Goal: Check status: Check status

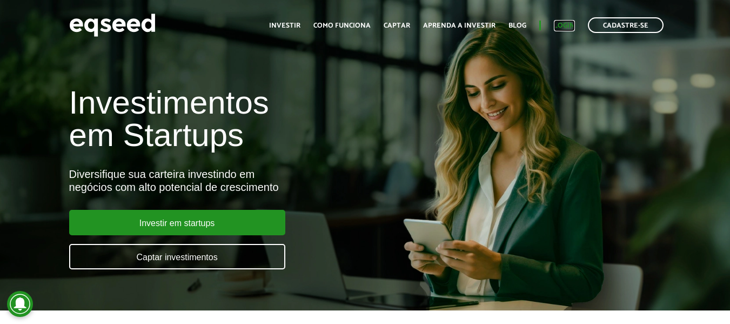
click at [568, 24] on link "Login" at bounding box center [564, 25] width 21 height 7
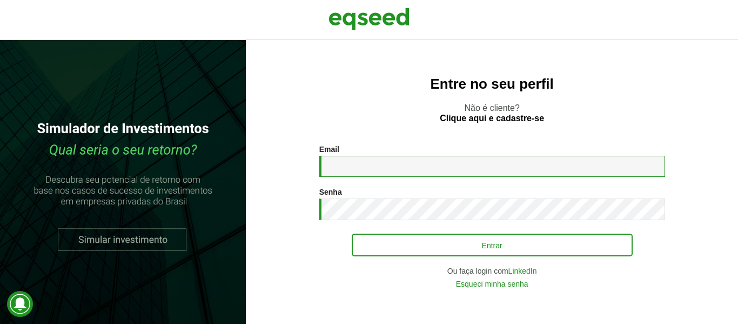
type input "**********"
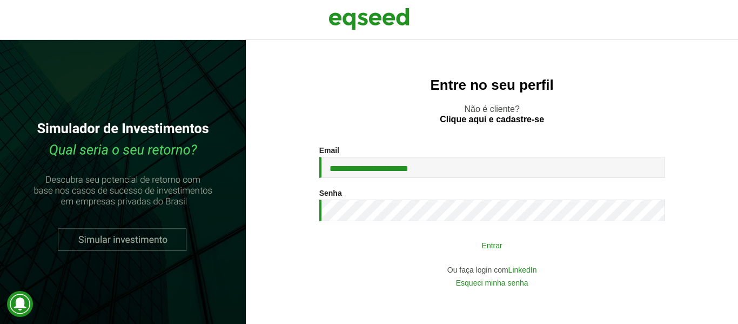
click at [466, 238] on button "Entrar" at bounding box center [492, 245] width 281 height 21
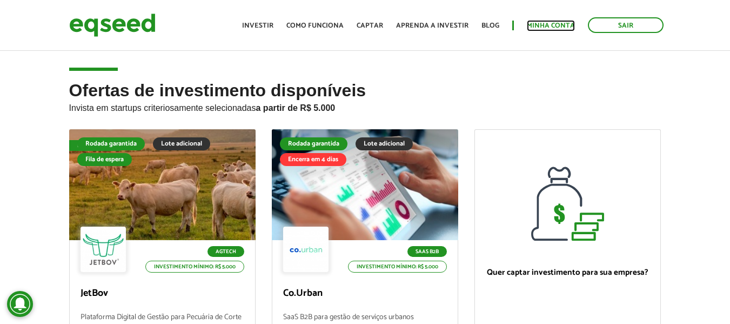
click at [537, 26] on link "Minha conta" at bounding box center [551, 25] width 48 height 7
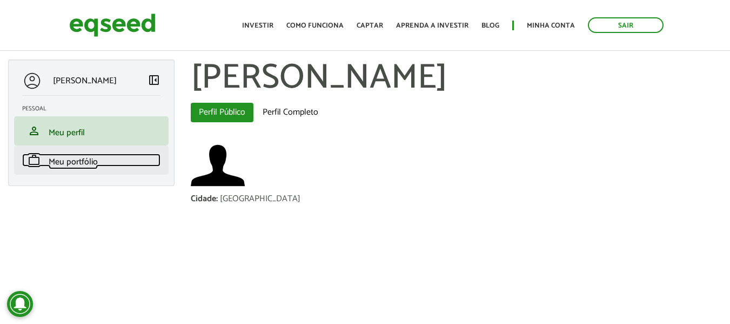
click at [75, 161] on span "Meu portfólio" at bounding box center [73, 162] width 49 height 15
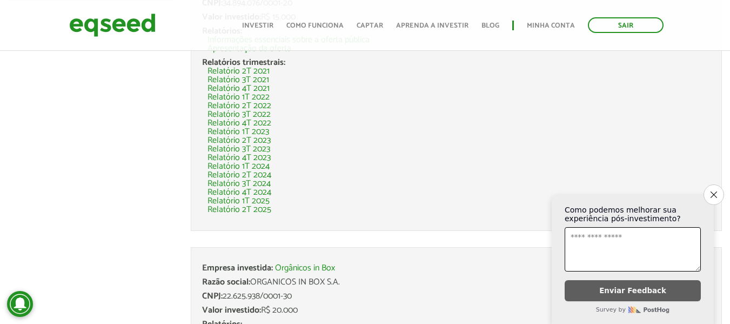
scroll to position [216, 0]
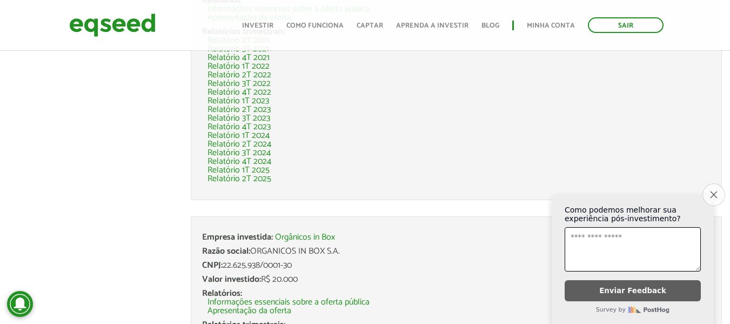
click at [712, 191] on icon "Close survey" at bounding box center [713, 194] width 7 height 7
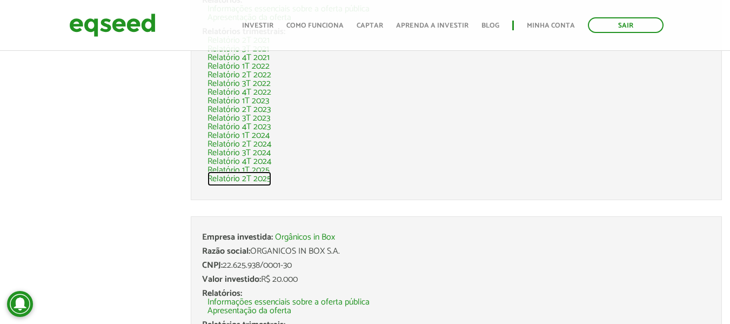
click at [251, 179] on link "Relatório 2T 2025" at bounding box center [240, 179] width 64 height 9
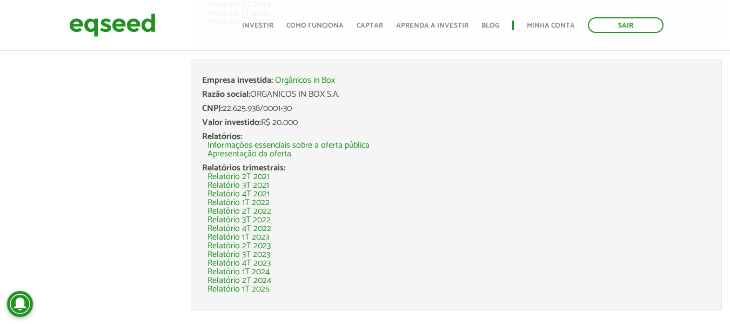
scroll to position [397, 0]
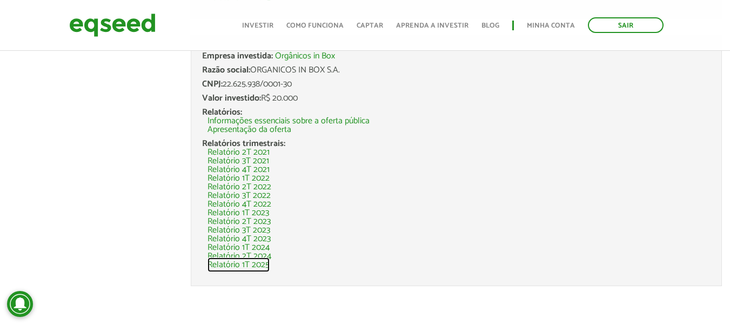
click at [259, 267] on link "Relatório 1T 2025" at bounding box center [239, 265] width 62 height 9
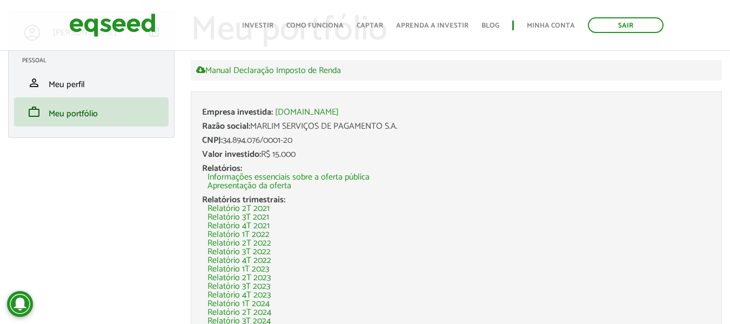
scroll to position [108, 0]
